Goal: Information Seeking & Learning: Check status

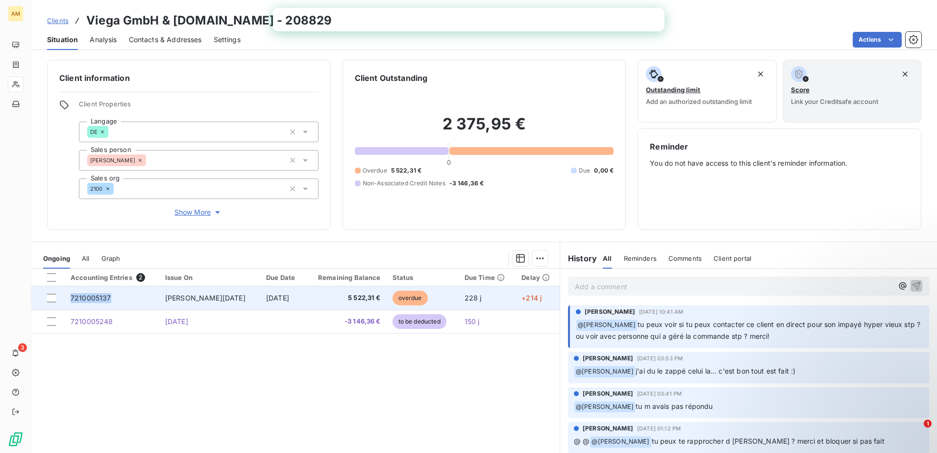
drag, startPoint x: 116, startPoint y: 298, endPoint x: 72, endPoint y: 302, distance: 44.3
click at [72, 302] on td "7210005137" at bounding box center [112, 298] width 95 height 24
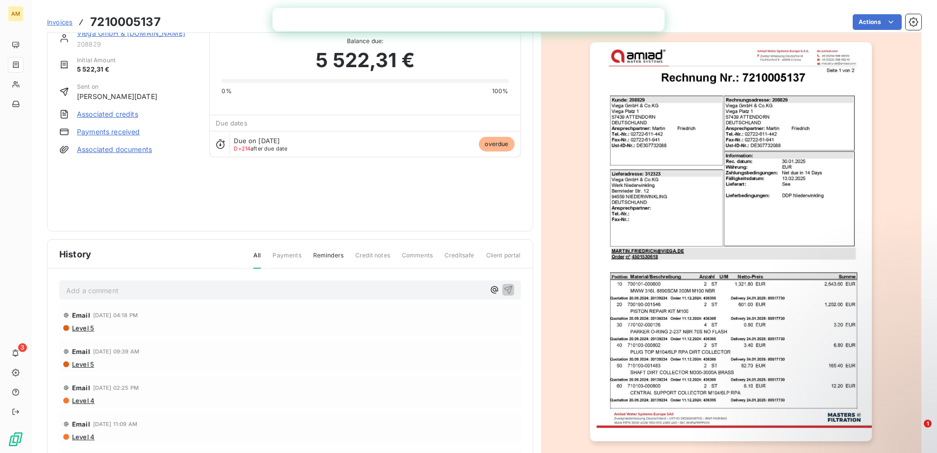
scroll to position [18, 0]
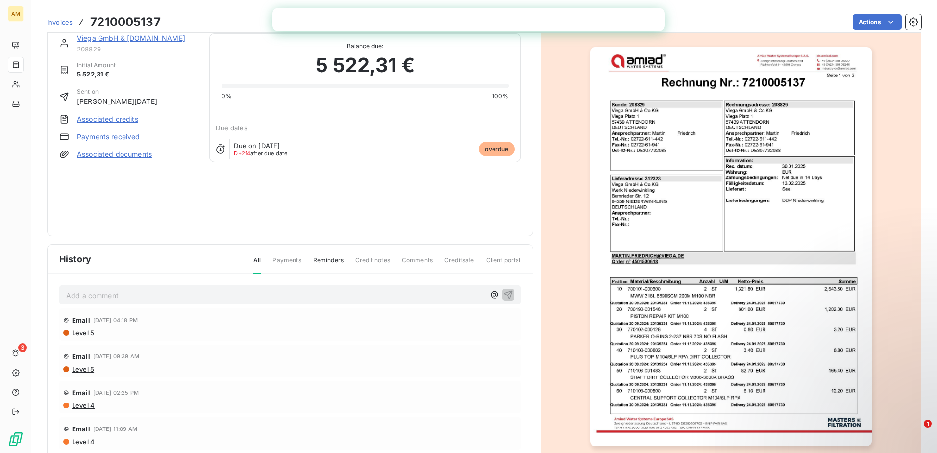
click at [88, 39] on link "Viega GmbH & [DOMAIN_NAME]" at bounding box center [131, 38] width 108 height 8
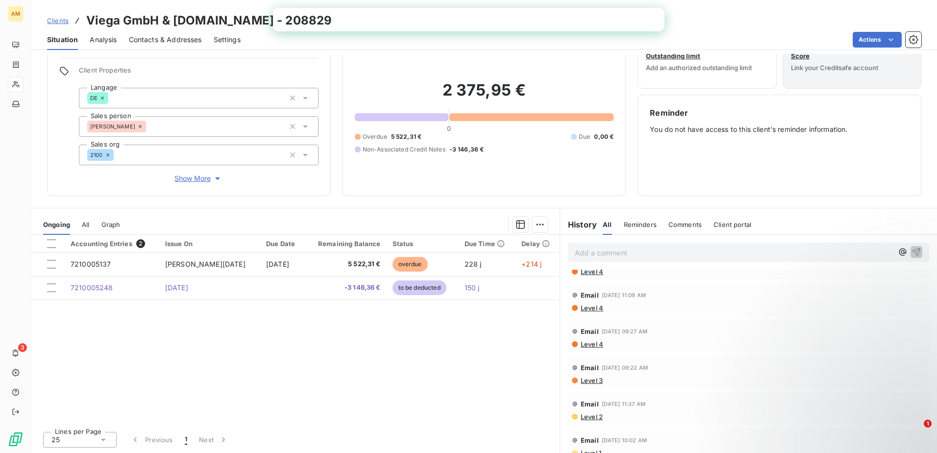
scroll to position [329, 0]
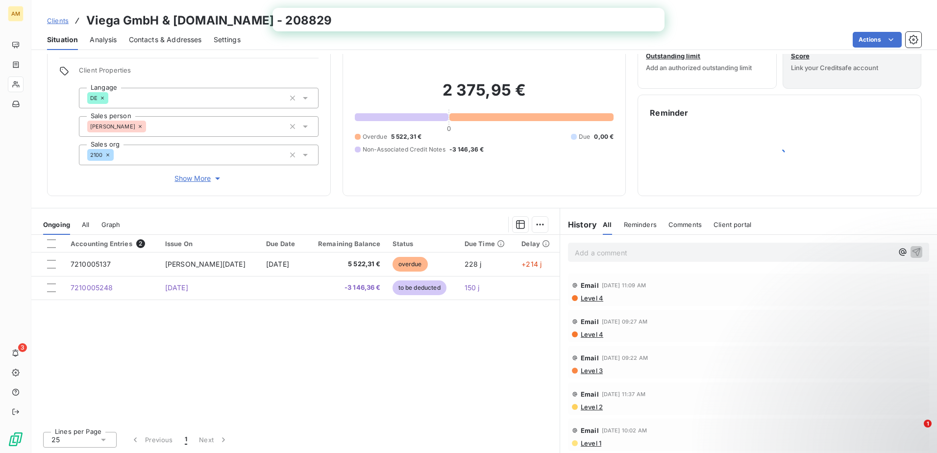
click at [104, 38] on span "Analysis" at bounding box center [103, 40] width 27 height 10
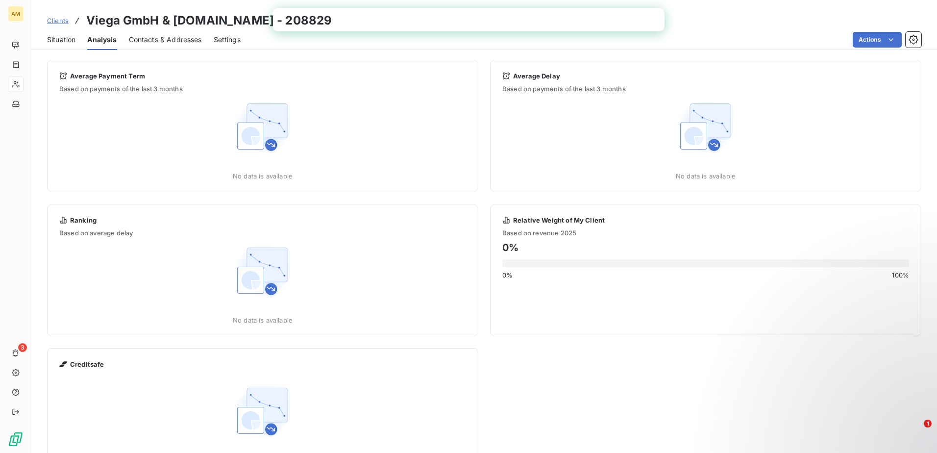
click at [162, 35] on span "Contacts & Addresses" at bounding box center [165, 40] width 73 height 10
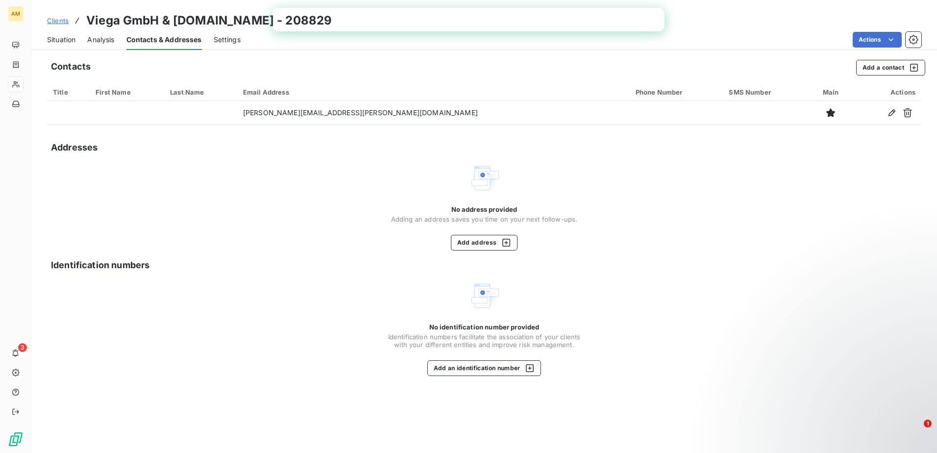
click at [63, 39] on span "Situation" at bounding box center [61, 40] width 28 height 10
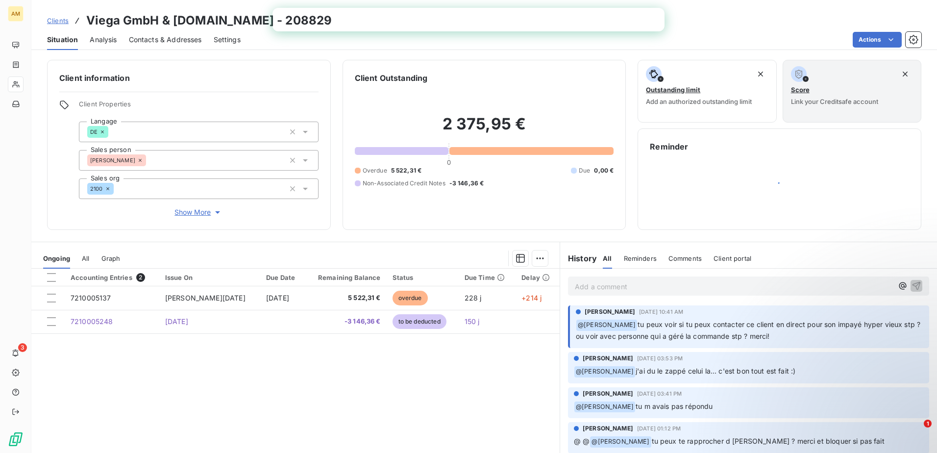
click at [633, 278] on div "Add a comment ﻿" at bounding box center [748, 285] width 361 height 19
click at [630, 285] on p "Add a comment ﻿" at bounding box center [734, 286] width 318 height 12
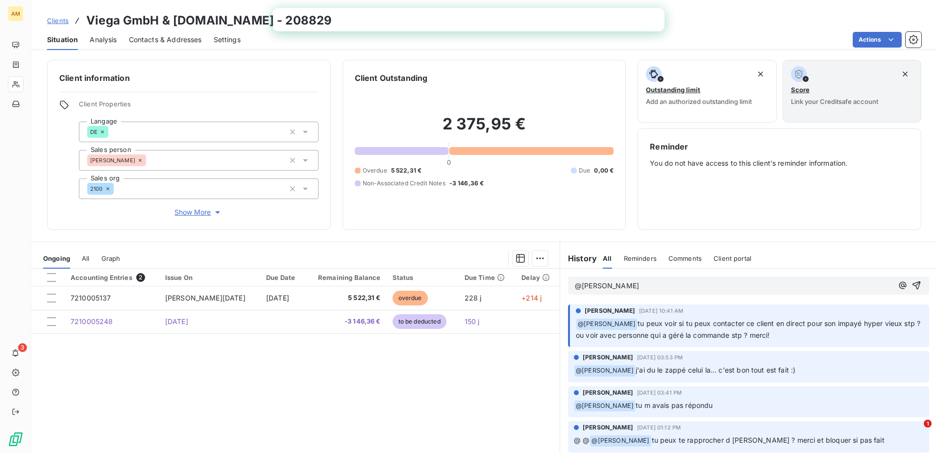
click at [629, 285] on p "@[PERSON_NAME]" at bounding box center [734, 285] width 318 height 11
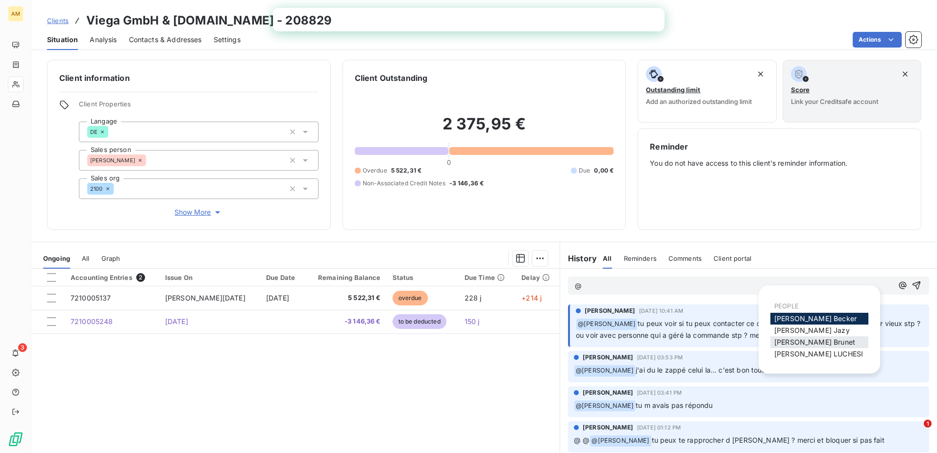
click at [790, 343] on span "[PERSON_NAME]" at bounding box center [814, 342] width 81 height 8
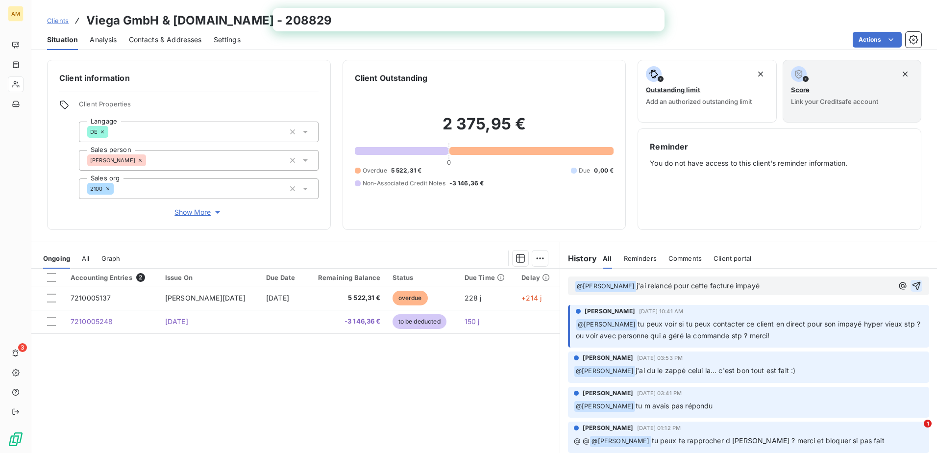
click at [911, 285] on icon "button" at bounding box center [916, 286] width 10 height 10
